Goal: Task Accomplishment & Management: Use online tool/utility

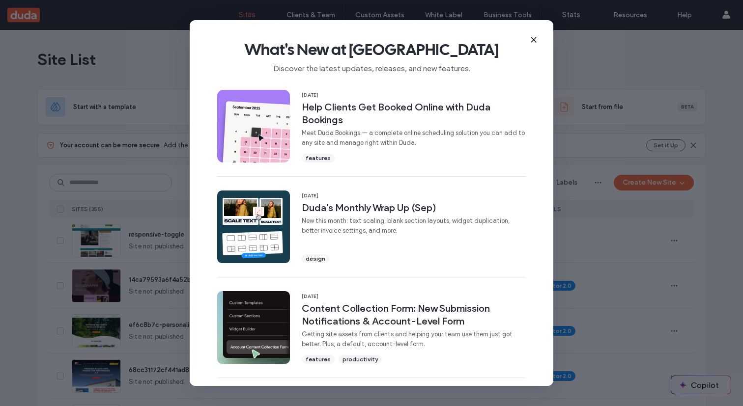
click at [530, 36] on icon at bounding box center [534, 40] width 8 height 8
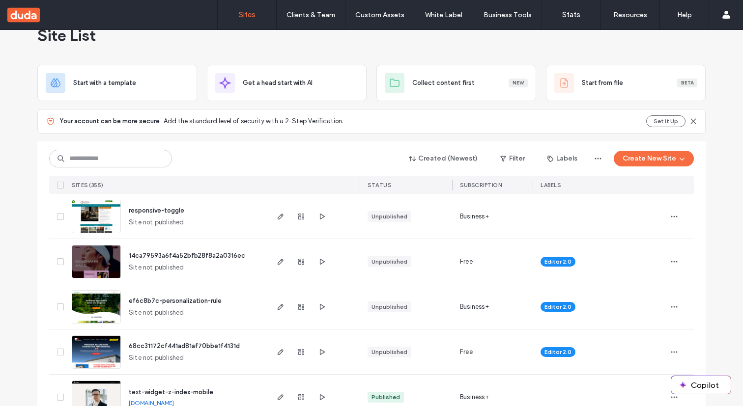
scroll to position [59, 0]
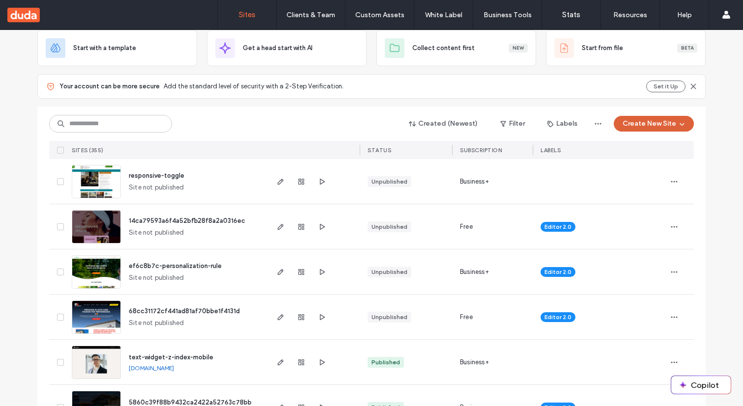
click at [657, 121] on button "Create New Site" at bounding box center [654, 124] width 80 height 16
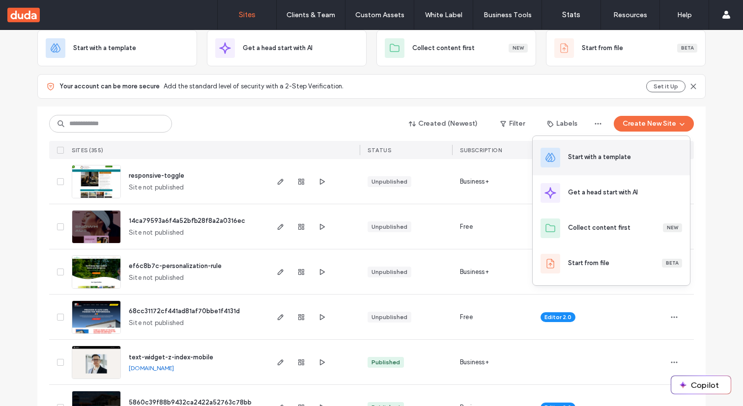
click at [577, 164] on div "Start with a template" at bounding box center [611, 157] width 157 height 35
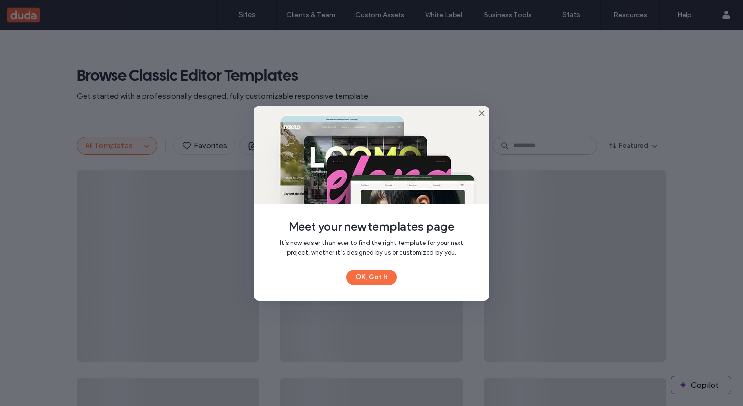
click at [479, 114] on icon at bounding box center [482, 114] width 8 height 8
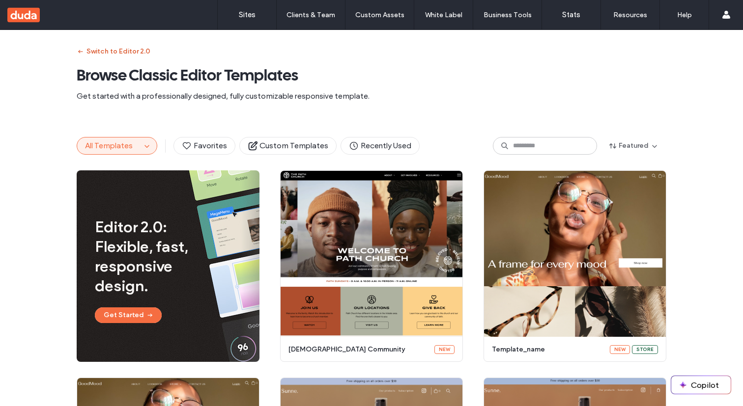
click at [110, 50] on button "Switch to Editor 2.0" at bounding box center [114, 52] width 74 height 16
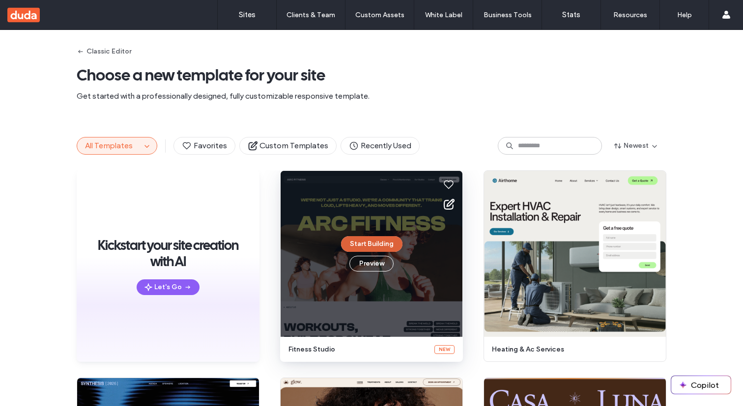
click at [371, 242] on button "Start Building" at bounding box center [371, 244] width 61 height 16
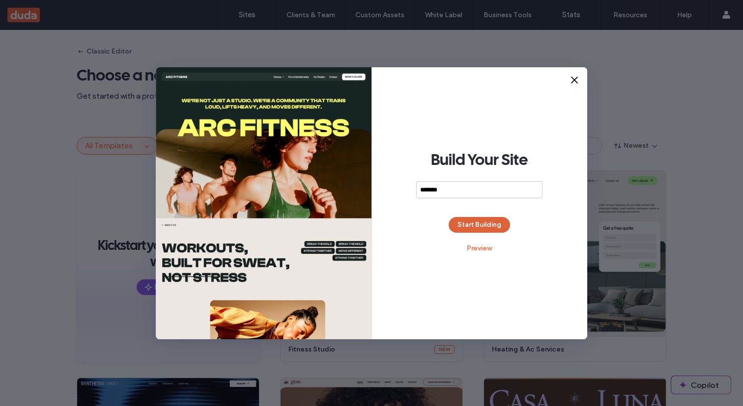
type input "*******"
click at [491, 227] on button "Start Building" at bounding box center [479, 225] width 61 height 16
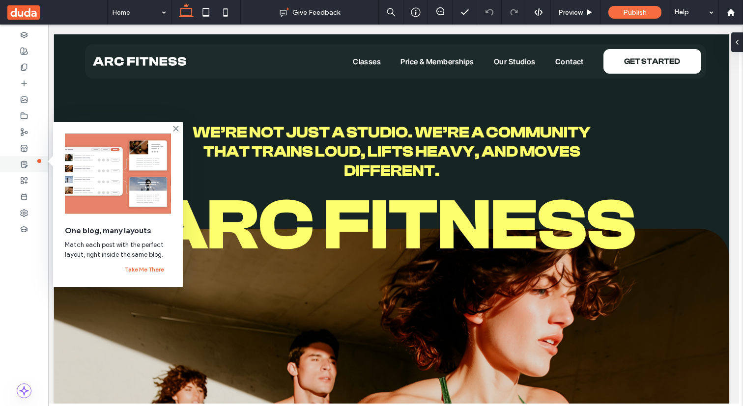
click at [28, 162] on icon at bounding box center [24, 165] width 8 height 8
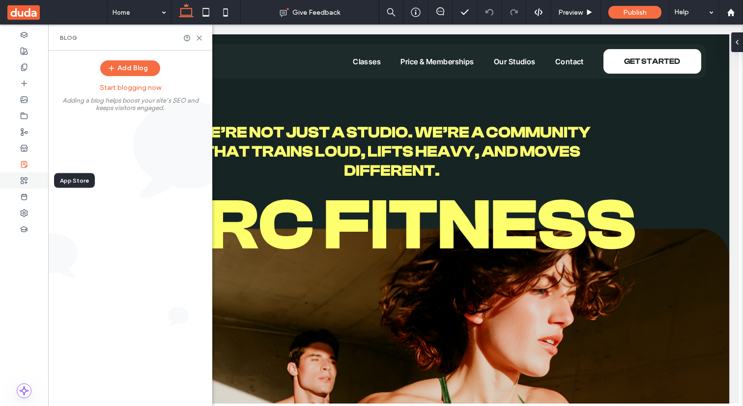
click at [30, 185] on div at bounding box center [24, 180] width 48 height 16
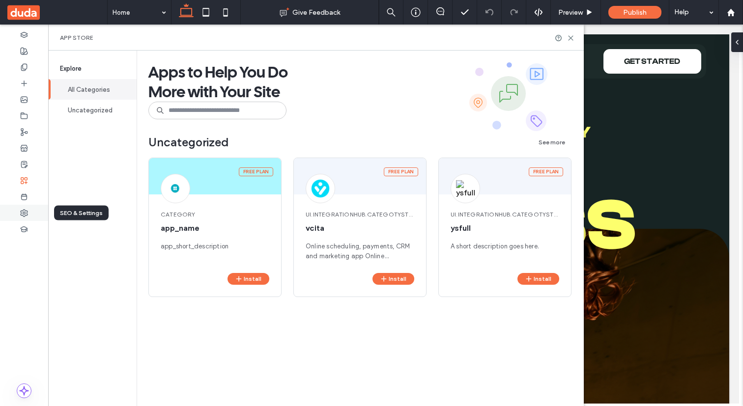
click at [28, 217] on div at bounding box center [24, 213] width 48 height 16
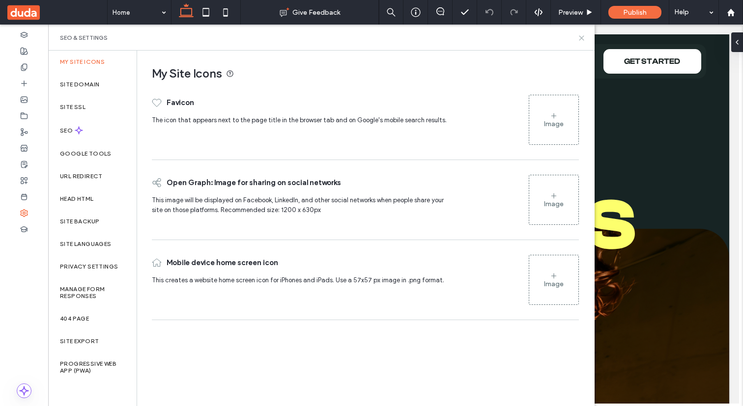
click at [578, 38] on icon at bounding box center [581, 37] width 7 height 7
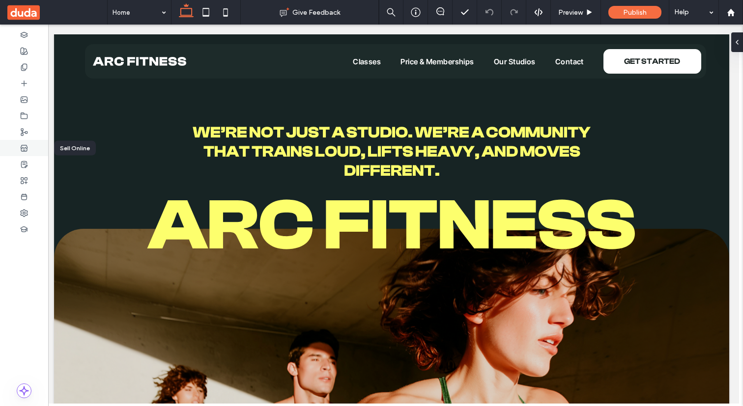
click at [25, 151] on use at bounding box center [24, 148] width 6 height 6
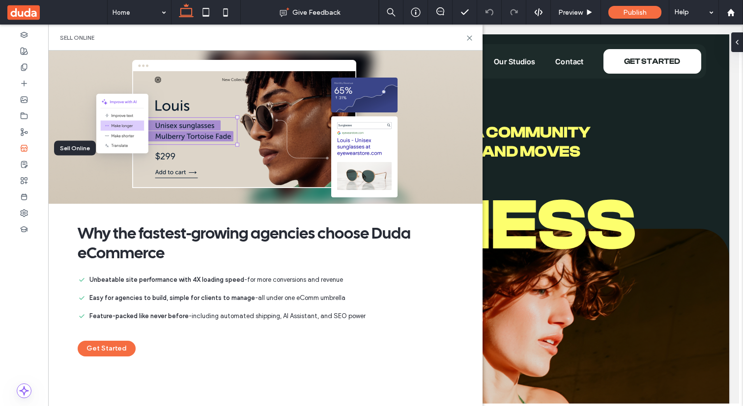
click at [25, 151] on use at bounding box center [24, 148] width 6 height 6
click at [29, 41] on div at bounding box center [24, 35] width 48 height 16
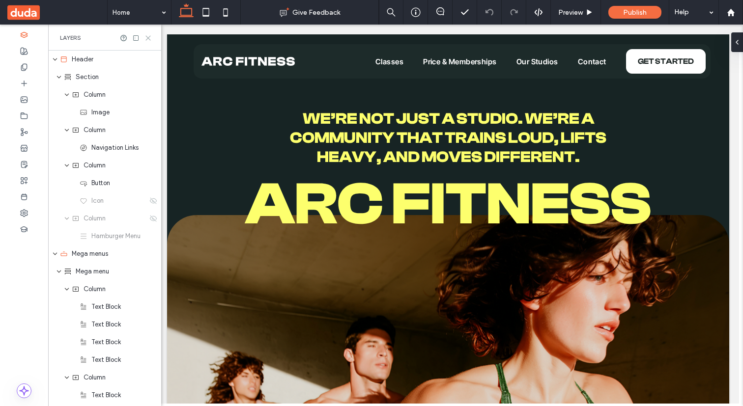
click at [150, 36] on icon at bounding box center [147, 37] width 7 height 7
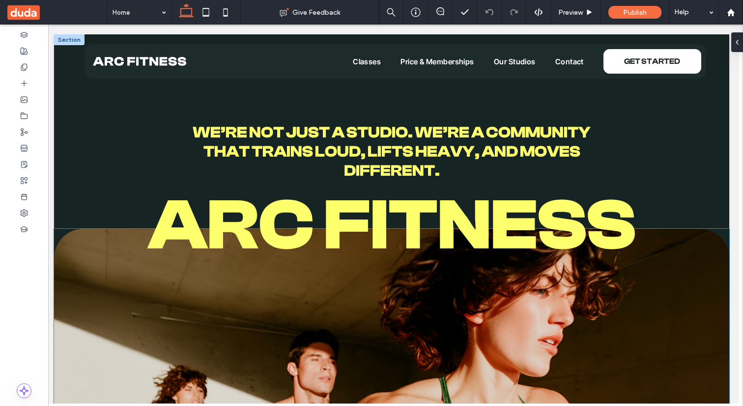
scroll to position [0, 4]
